Goal: Task Accomplishment & Management: Manage account settings

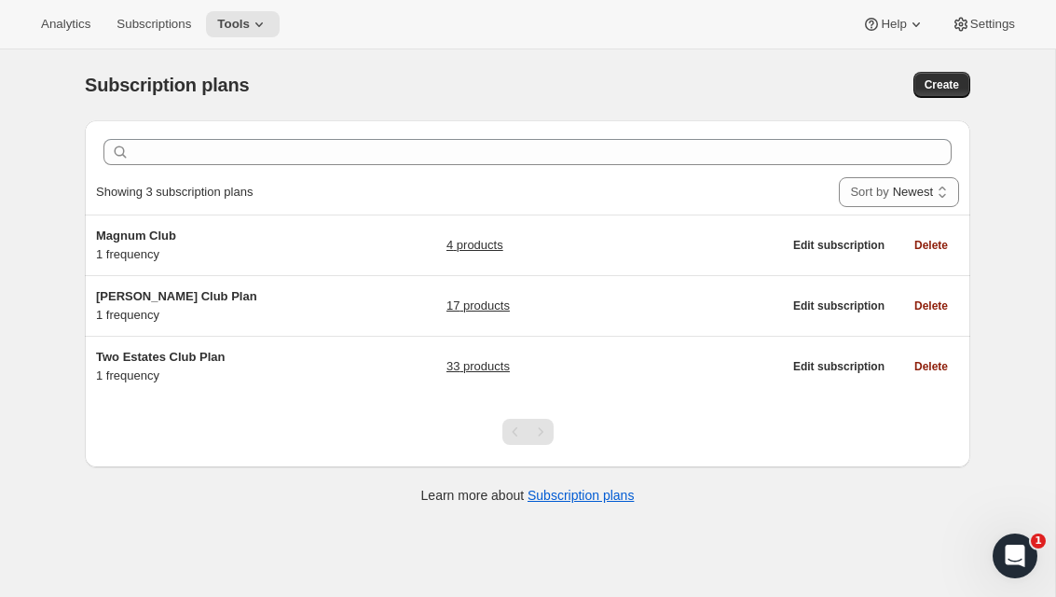
click at [127, 365] on h5 "Two Estates Club Plan" at bounding box center [212, 357] width 233 height 19
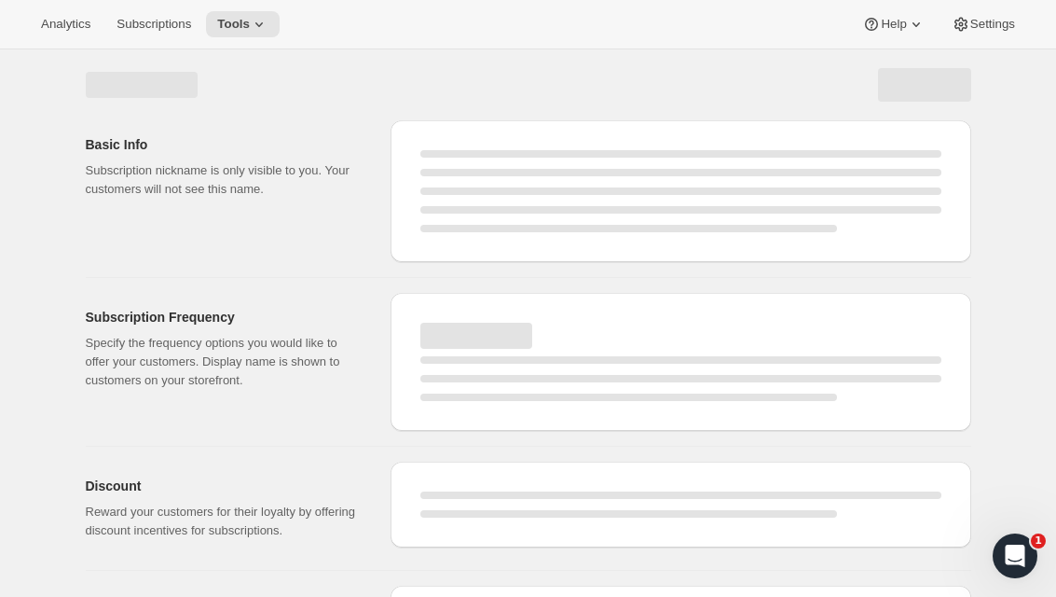
select select "WEEK"
select select "MONTH"
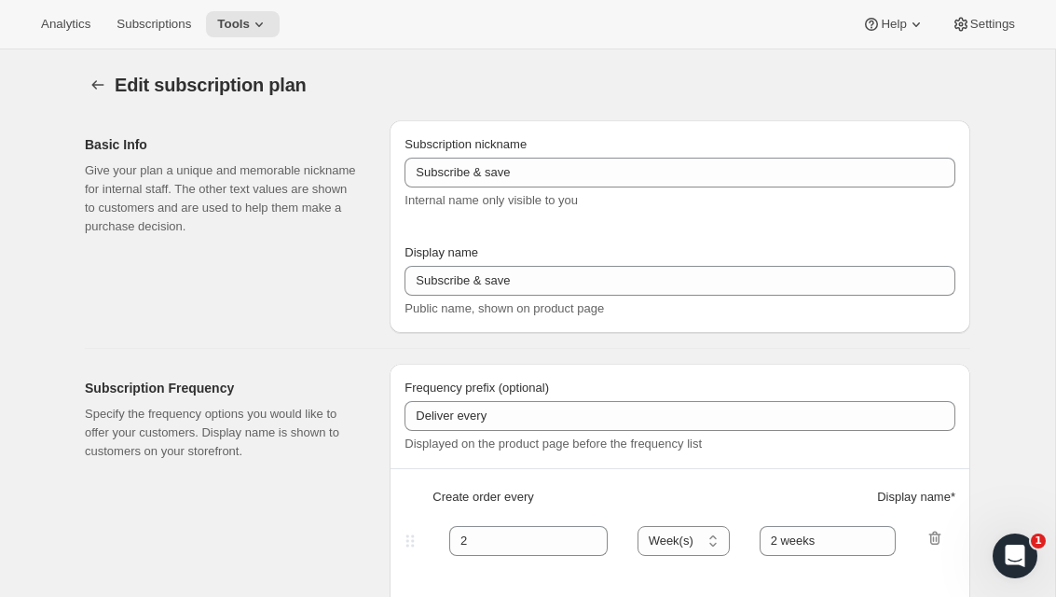
type input "Two Estates Club Plan"
type input "Join the Two Estates Club"
type input "3"
select select "MONTH"
type input "quarter"
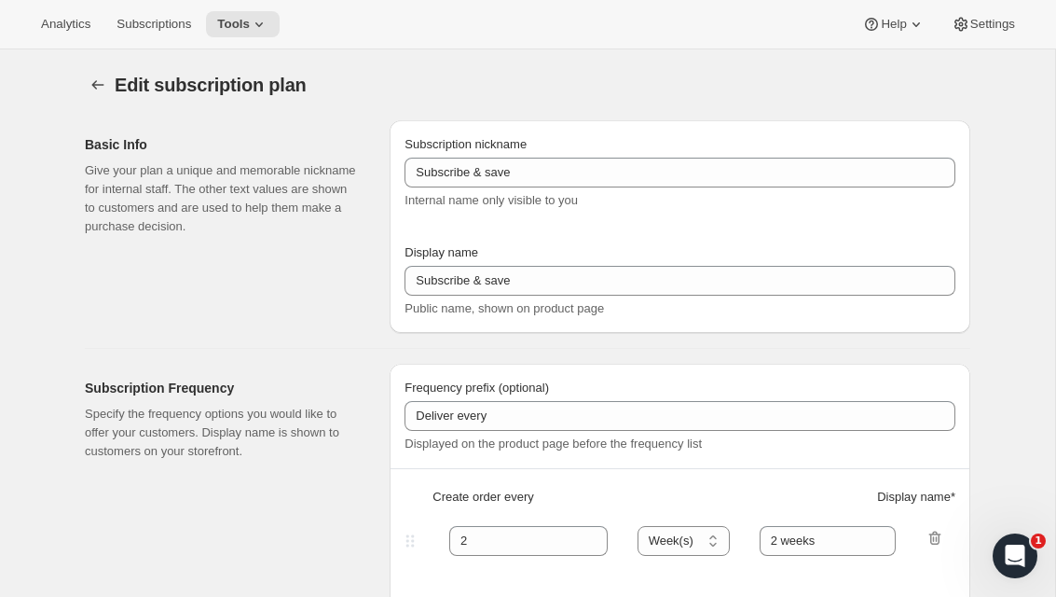
type input "10"
checkbox input "true"
select select "YEARDAY"
select select "2"
select select "5"
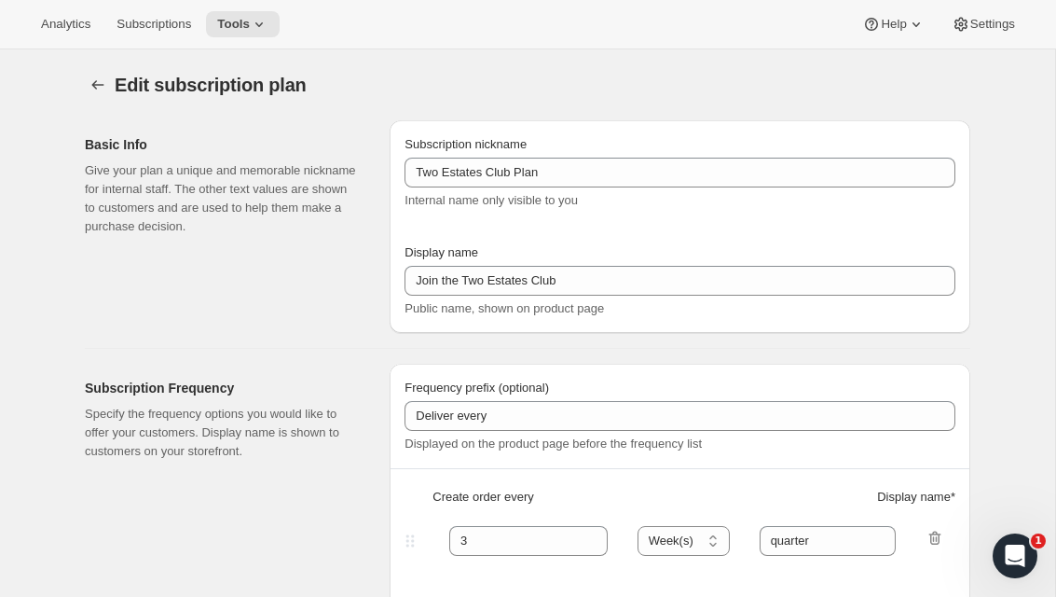
select select "9"
select select "11"
click at [119, 32] on button "Subscriptions" at bounding box center [153, 24] width 97 height 26
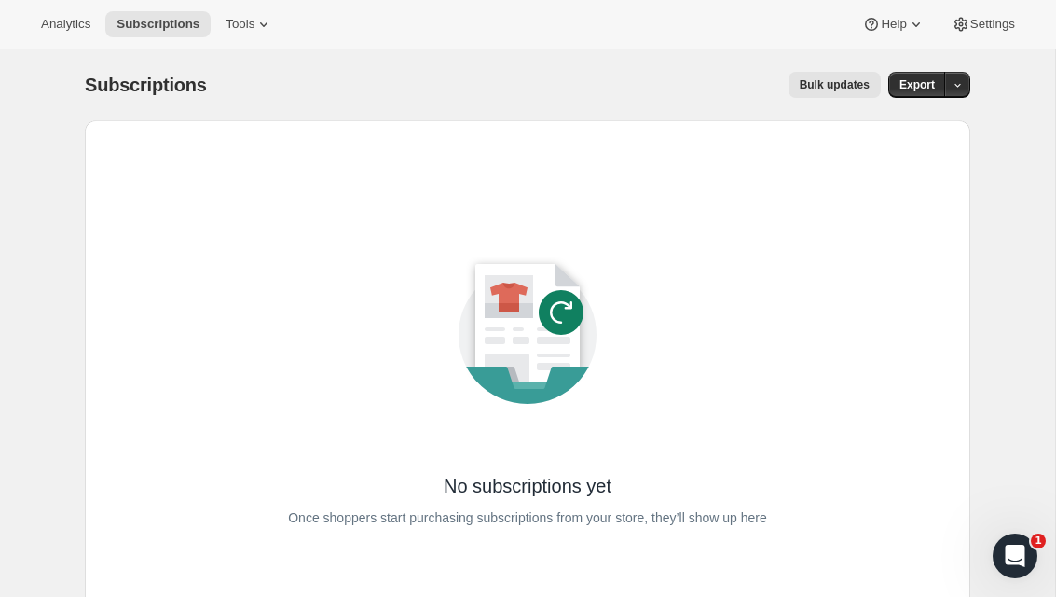
click at [54, 17] on span "Analytics" at bounding box center [65, 24] width 49 height 15
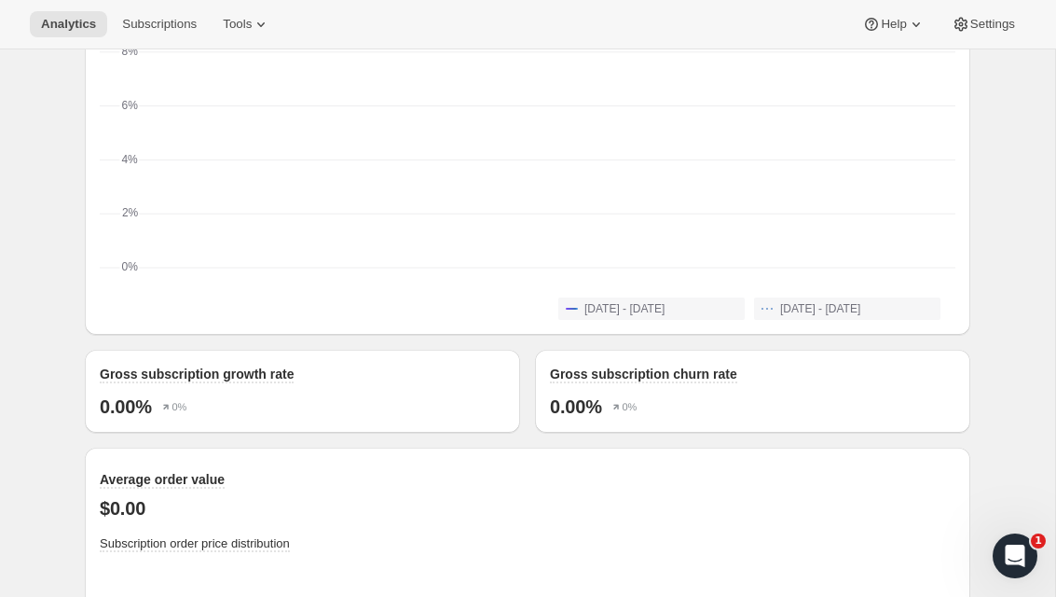
scroll to position [1498, 0]
